Goal: Task Accomplishment & Management: Use online tool/utility

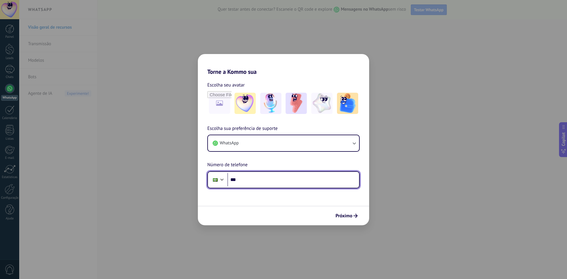
click at [268, 182] on input "***" at bounding box center [293, 180] width 132 height 14
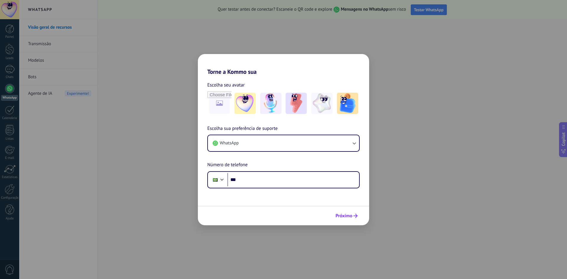
click at [349, 215] on span "Próximo" at bounding box center [344, 216] width 17 height 4
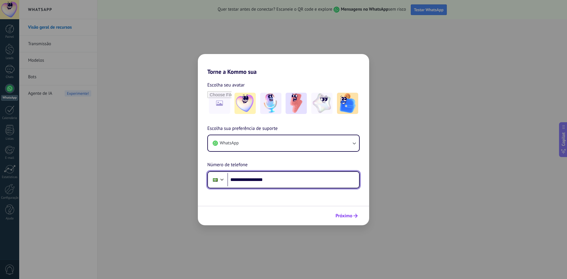
type input "**********"
click at [345, 211] on div "Próximo" at bounding box center [346, 216] width 27 height 10
click at [340, 218] on span "Próximo" at bounding box center [344, 216] width 17 height 4
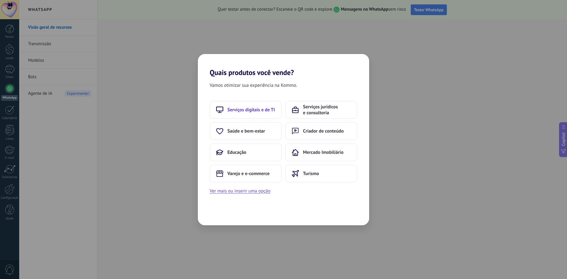
click at [251, 104] on button "Serviços digitais e de TI" at bounding box center [246, 110] width 72 height 18
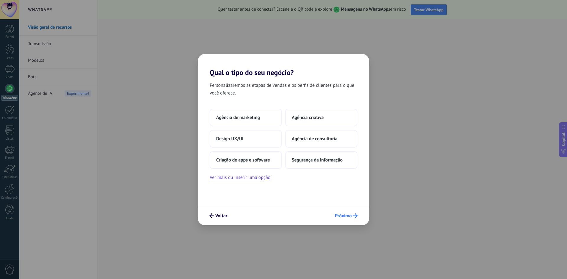
click at [343, 216] on span "Próximo" at bounding box center [343, 216] width 17 height 4
click at [306, 117] on span "Agência criativa" at bounding box center [308, 118] width 32 height 6
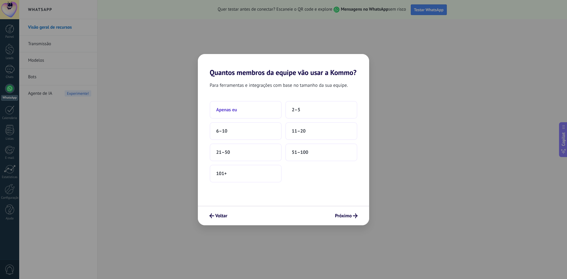
click at [240, 107] on button "Apenas eu" at bounding box center [246, 110] width 72 height 18
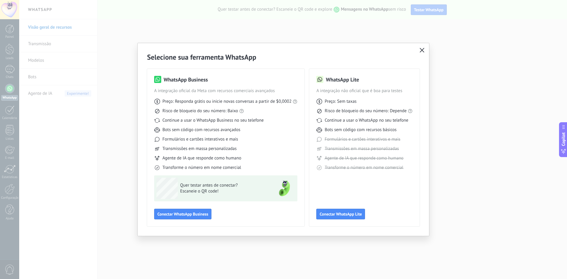
click at [418, 52] on button "button" at bounding box center [422, 50] width 8 height 8
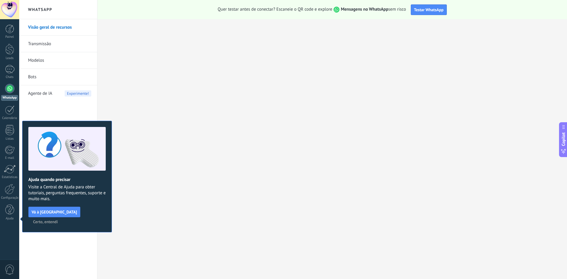
click at [58, 40] on link "Transmissão" at bounding box center [59, 44] width 63 height 17
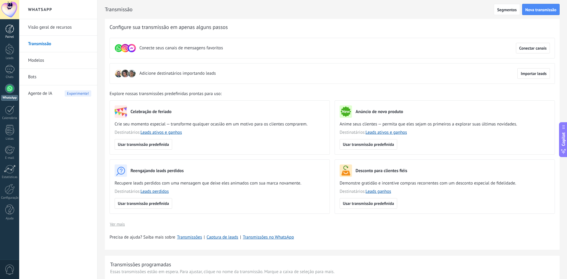
click at [12, 25] on div at bounding box center [9, 29] width 9 height 9
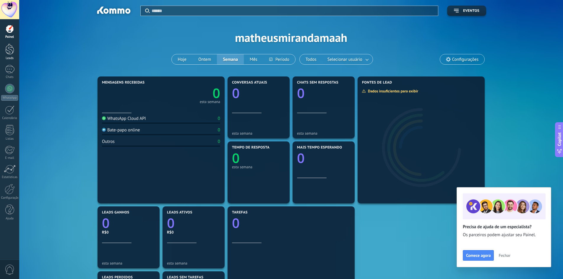
click at [11, 52] on div at bounding box center [9, 49] width 9 height 11
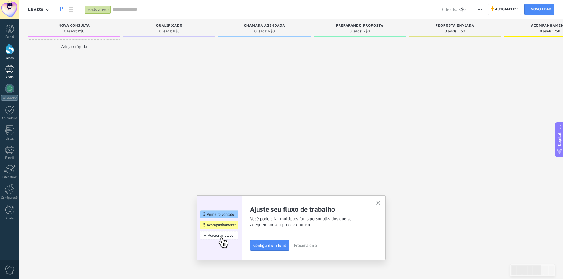
click at [15, 74] on link "Chats" at bounding box center [9, 72] width 19 height 14
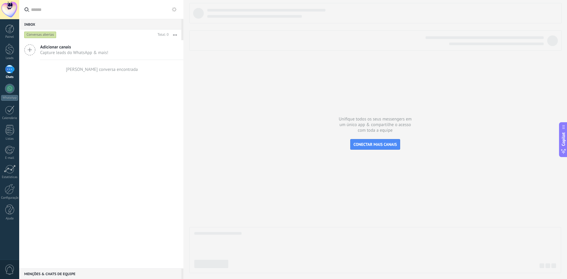
click at [54, 51] on span "Capture leads do WhatsApp & mais!" at bounding box center [74, 53] width 68 height 6
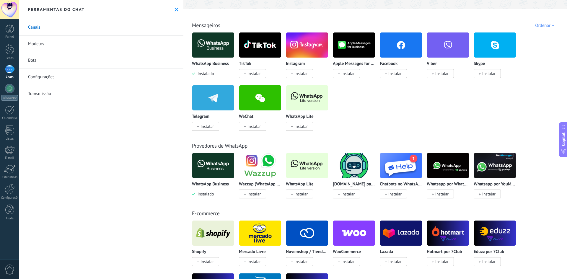
scroll to position [89, 0]
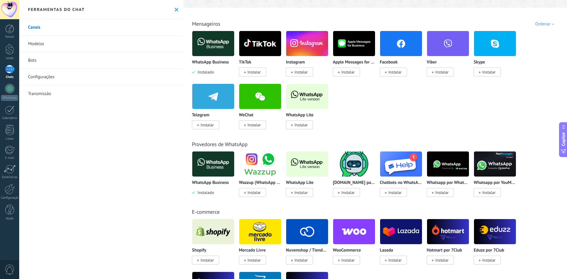
click at [227, 168] on img at bounding box center [213, 164] width 42 height 29
